Goal: Find specific fact: Find contact information

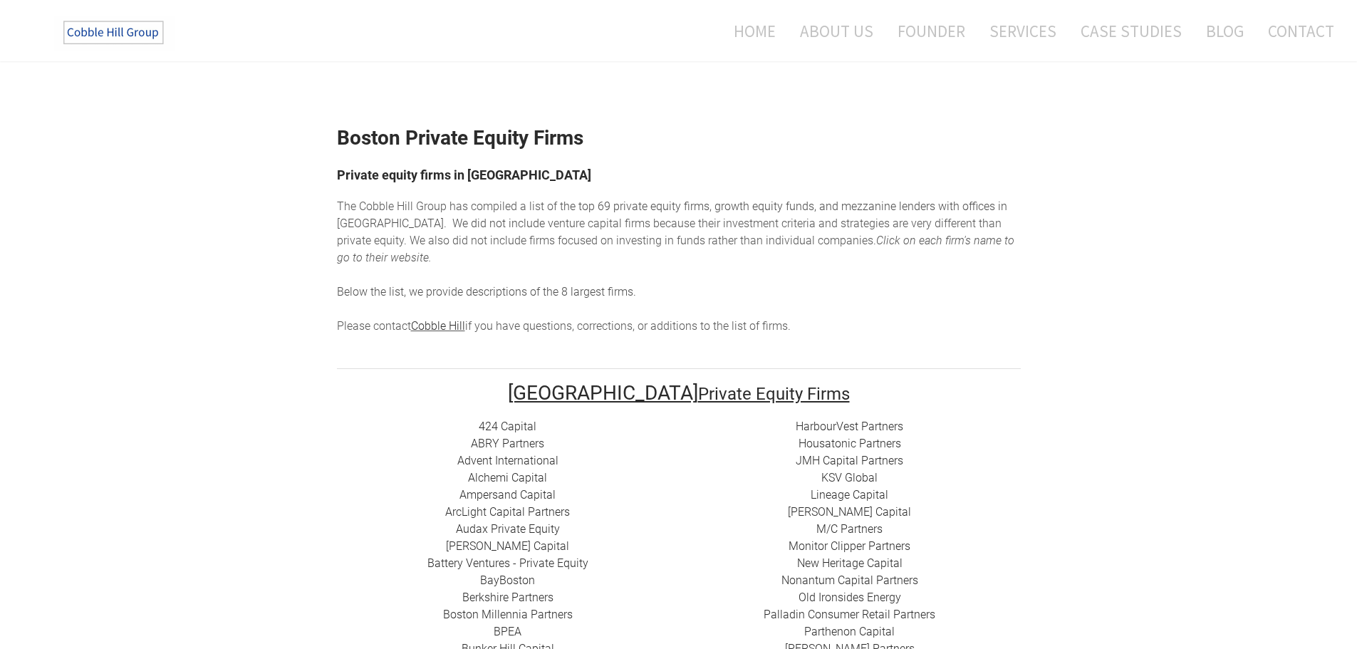
scroll to position [285, 0]
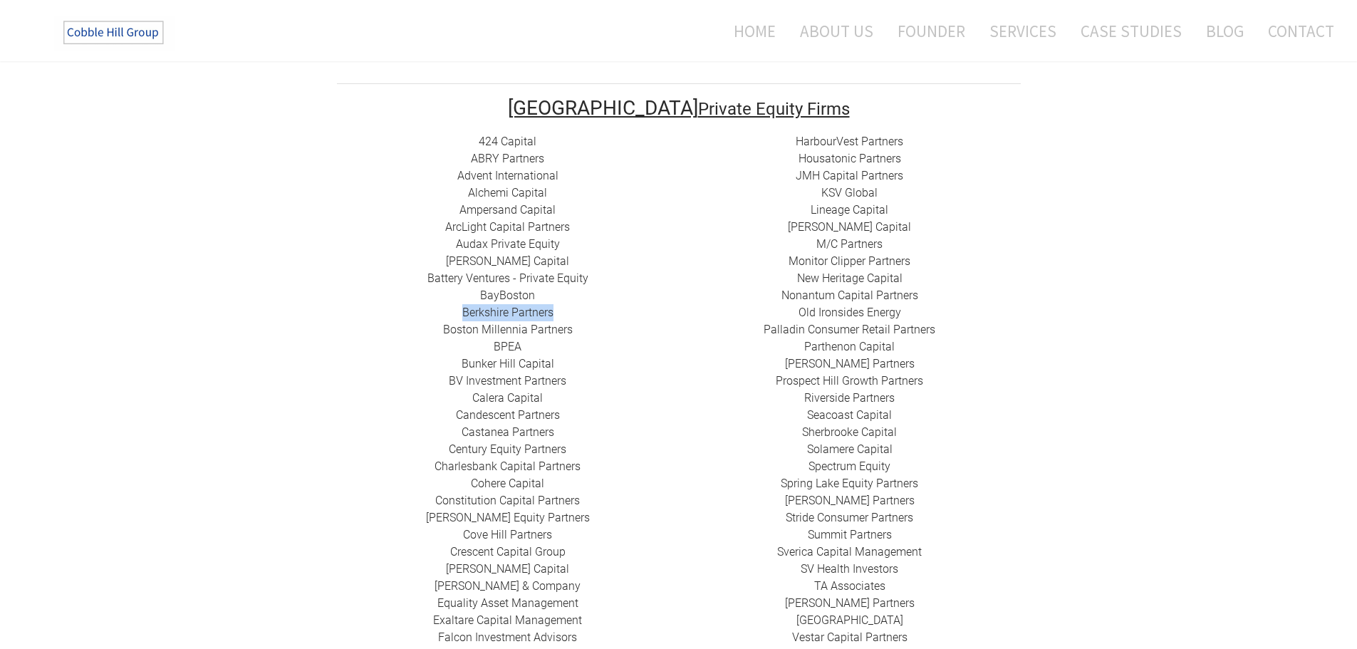
drag, startPoint x: 586, startPoint y: 300, endPoint x: 455, endPoint y: 298, distance: 131.1
click at [455, 298] on div "424 Capital ​ABRY Partners Advent International Alchemi Capital ​Ampersand Capi…" at bounding box center [508, 432] width 342 height 598
copy link "Berkshire Partners"
drag, startPoint x: 675, startPoint y: 316, endPoint x: 446, endPoint y: 317, distance: 229.4
click at [446, 317] on div "424 Capital ​ABRY Partners Advent International Alchemi Capital ​Ampersand Capi…" at bounding box center [508, 432] width 342 height 598
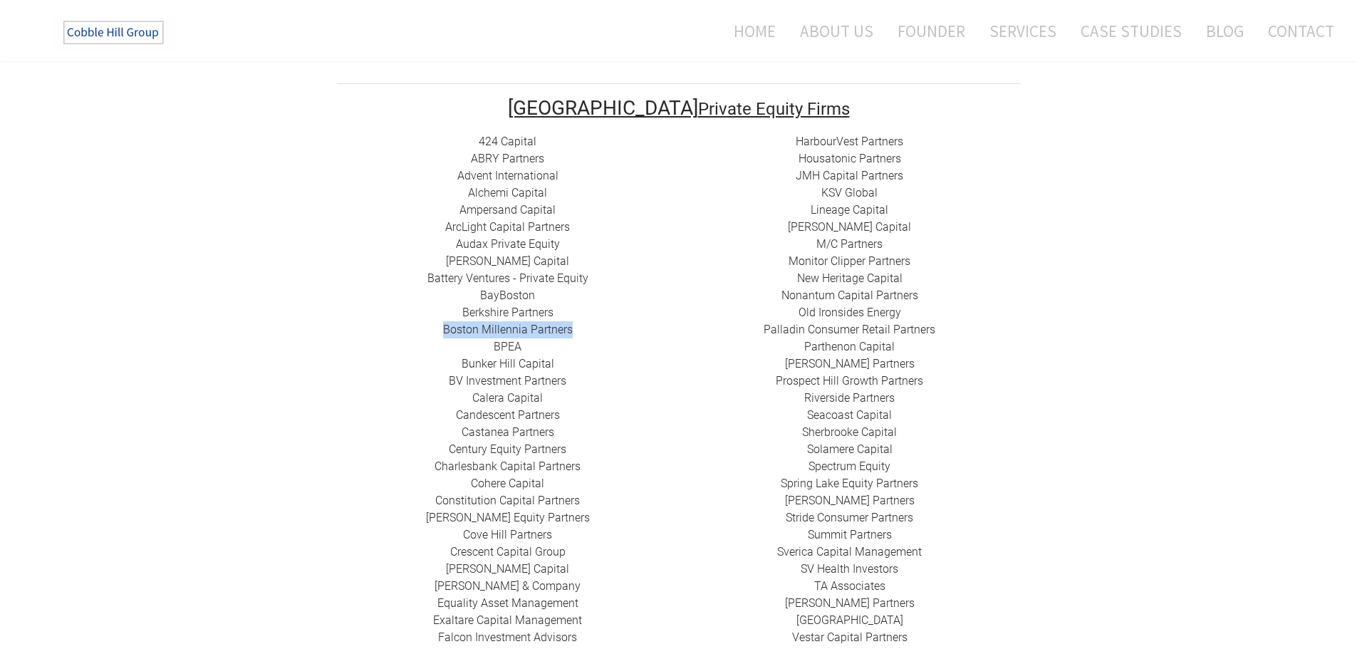
copy link "Boston Millennia Partners"
copy link "​Bunker Hill Capital"
drag, startPoint x: 576, startPoint y: 341, endPoint x: 456, endPoint y: 346, distance: 119.8
click at [456, 346] on div "424 Capital ​ABRY Partners Advent International Alchemi Capital ​Ampersand Capi…" at bounding box center [508, 432] width 342 height 598
copy link "BV Investment Partners"
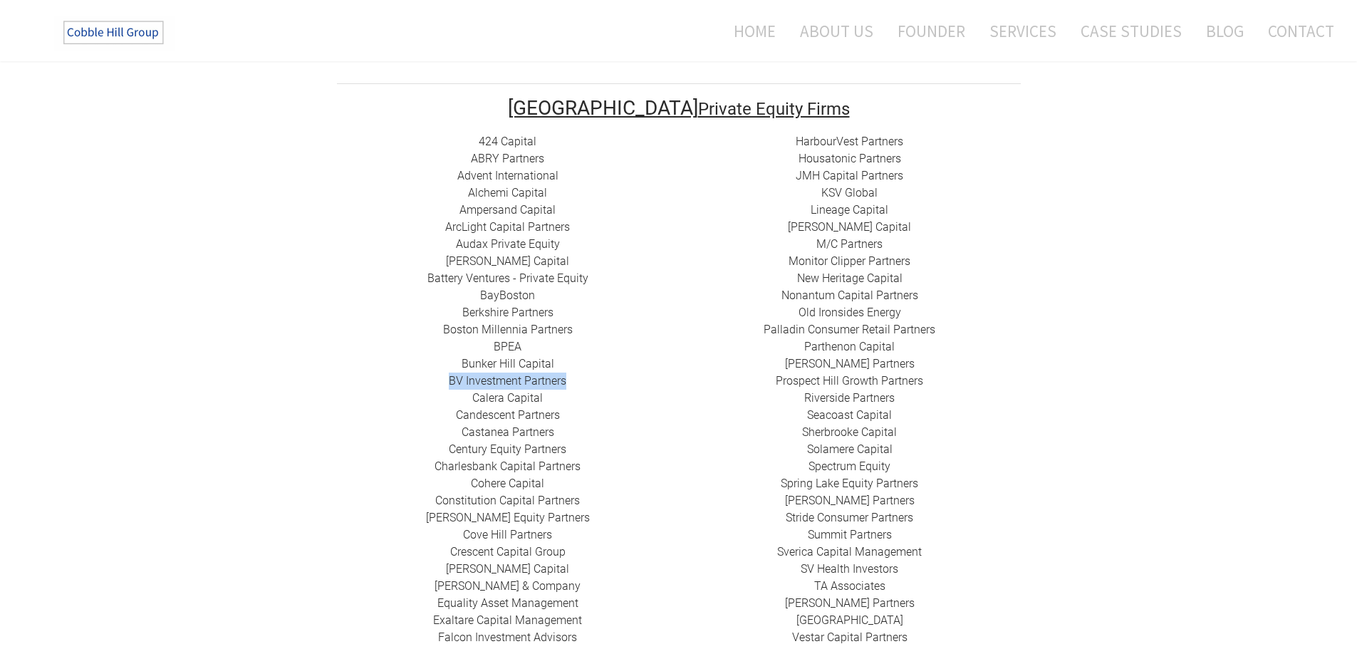
drag, startPoint x: 581, startPoint y: 357, endPoint x: 438, endPoint y: 357, distance: 143.2
click at [437, 357] on div "424 Capital ​ABRY Partners Advent International Alchemi Capital ​Ampersand Capi…" at bounding box center [508, 432] width 342 height 598
